Goal: Find contact information: Find contact information

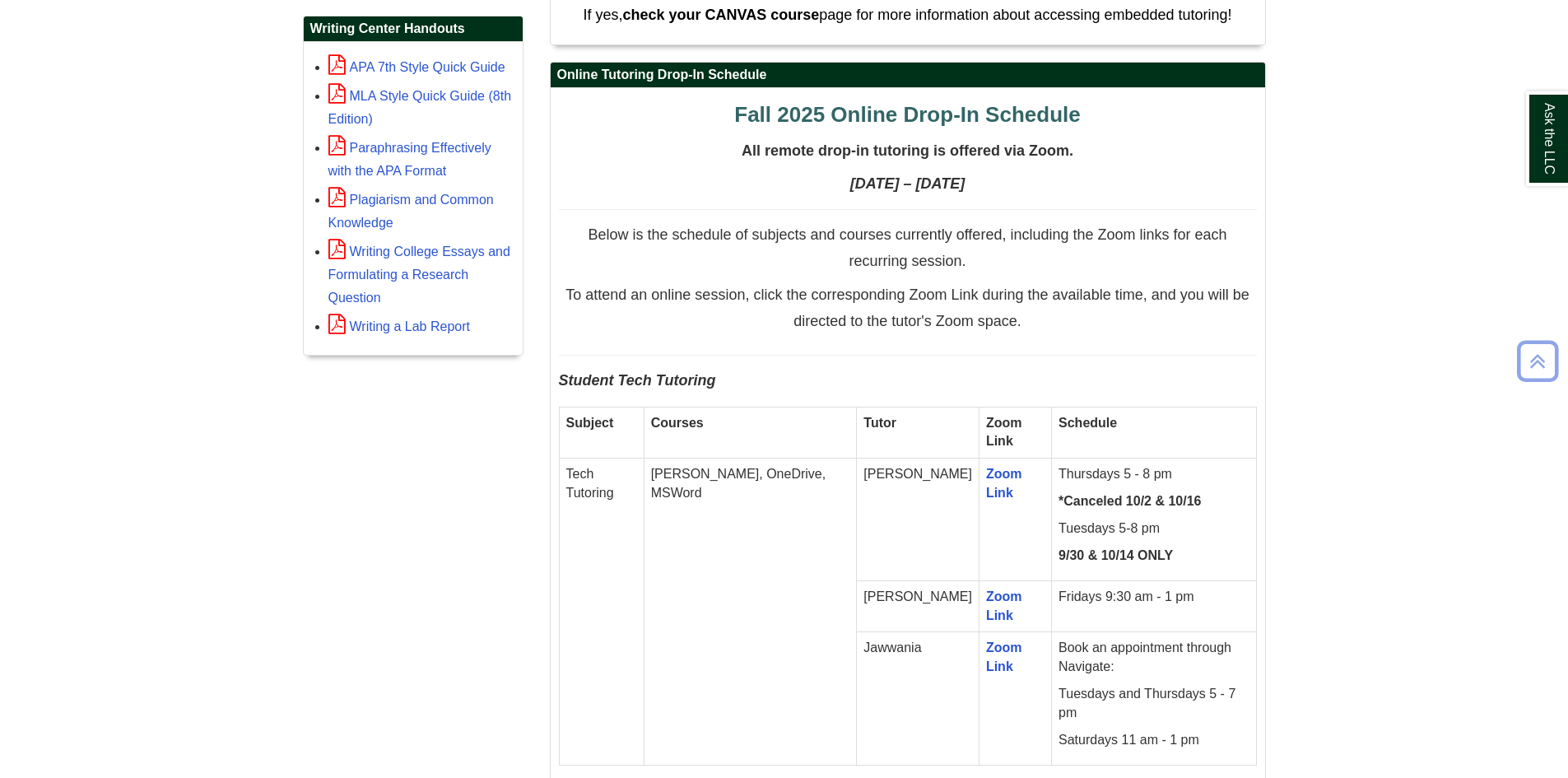
scroll to position [744, 0]
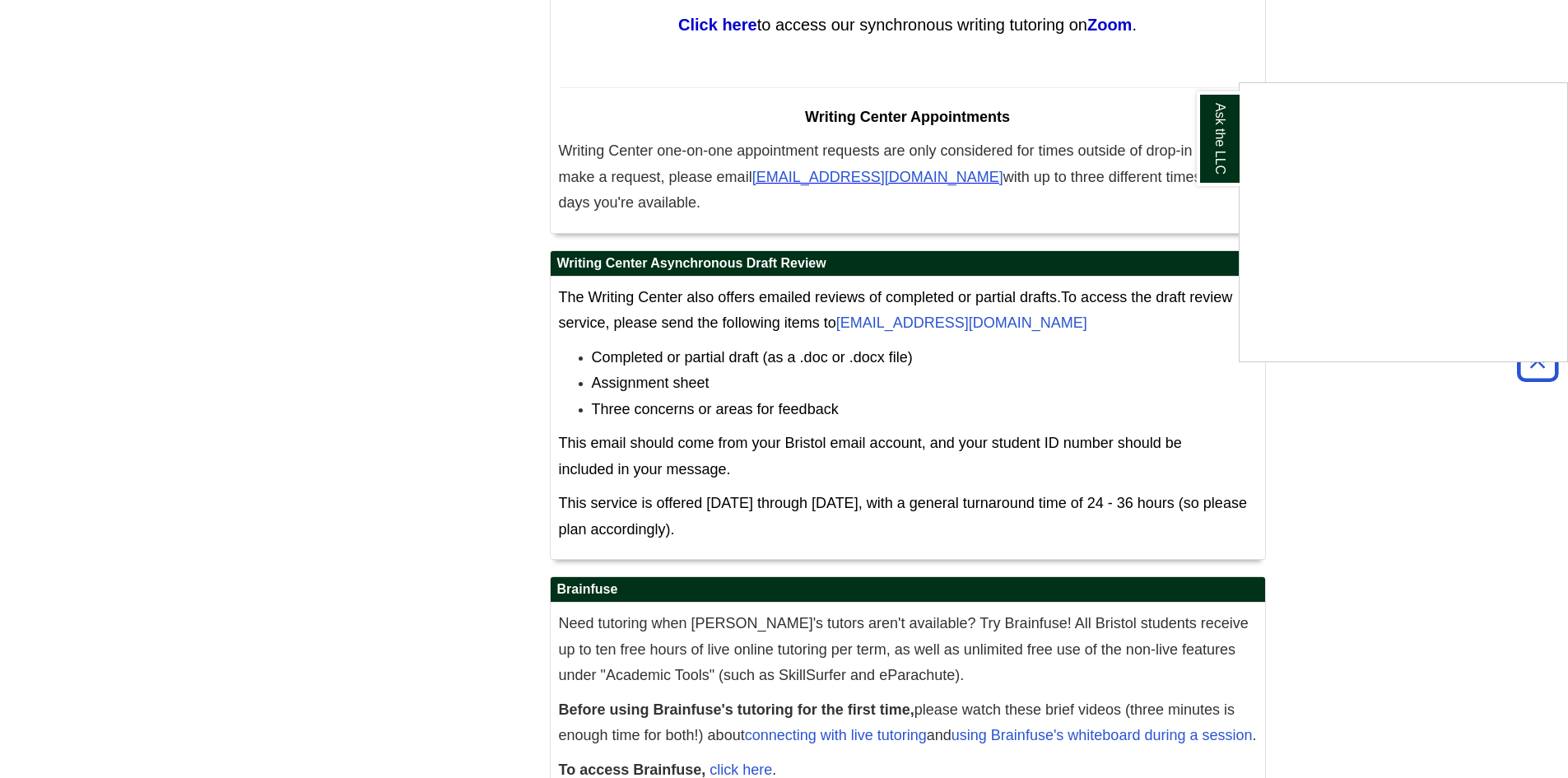
scroll to position [9899, 0]
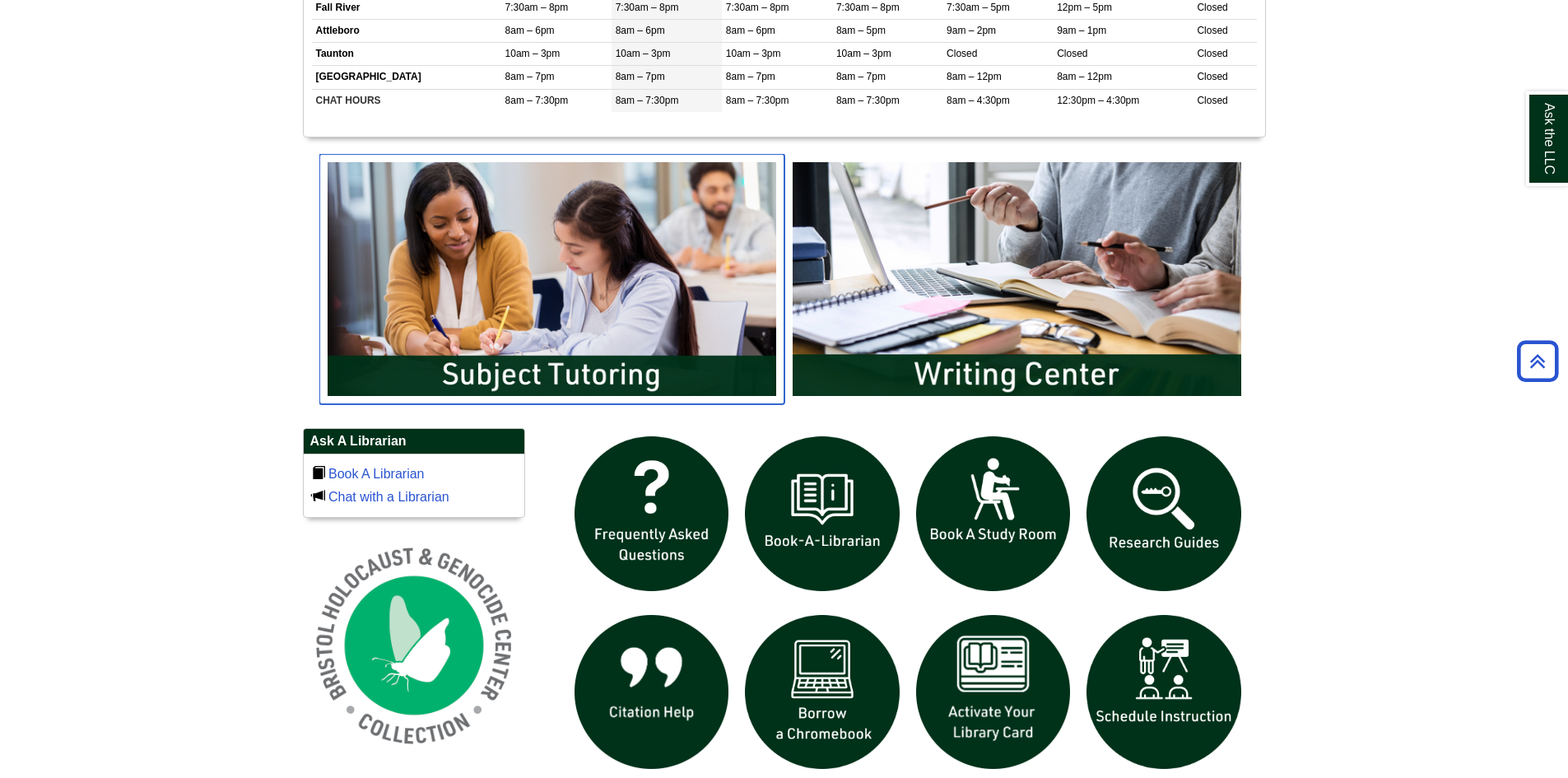
click at [648, 292] on img "slideshow" at bounding box center [551, 279] width 465 height 250
